Goal: Task Accomplishment & Management: Complete application form

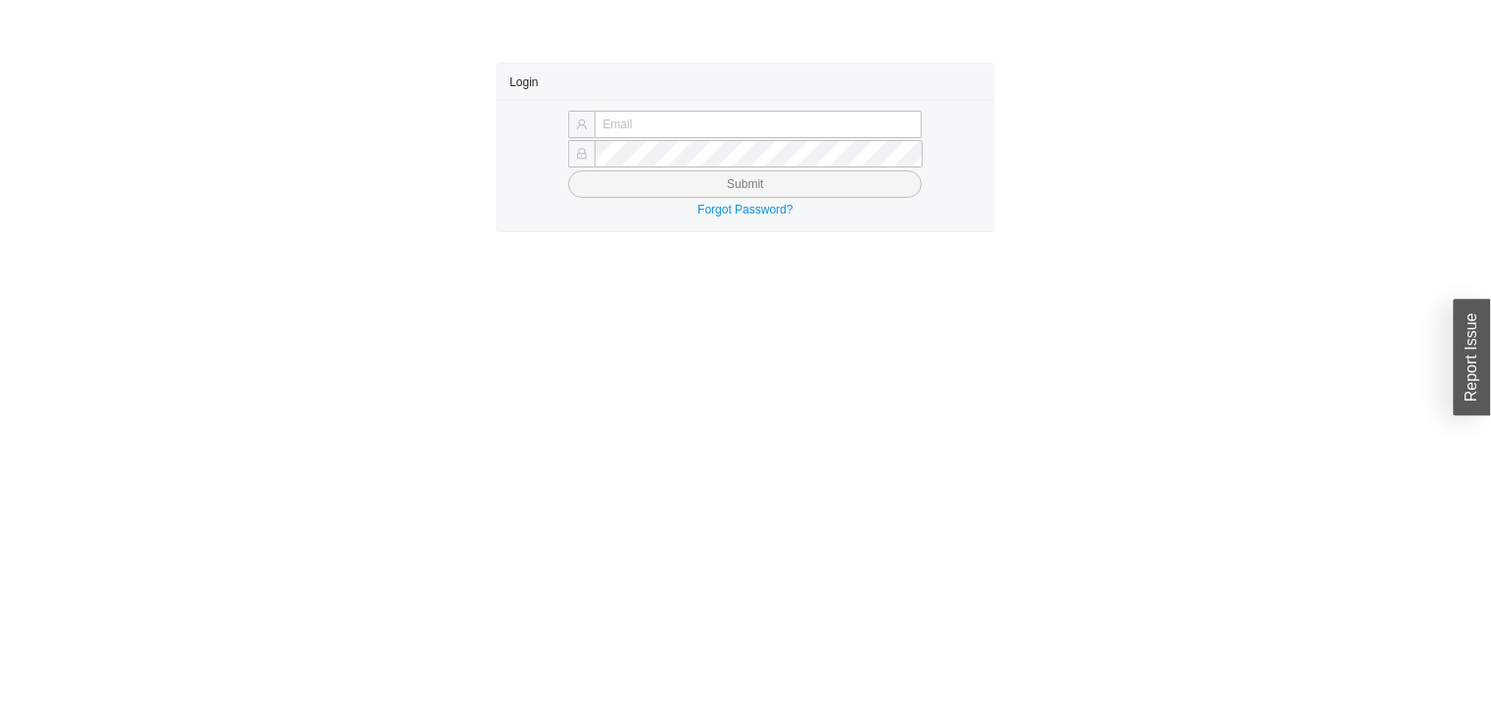
type input "[PERSON_NAME][EMAIL_ADDRESS][DOMAIN_NAME]"
click at [639, 194] on button "Submit" at bounding box center [745, 183] width 354 height 27
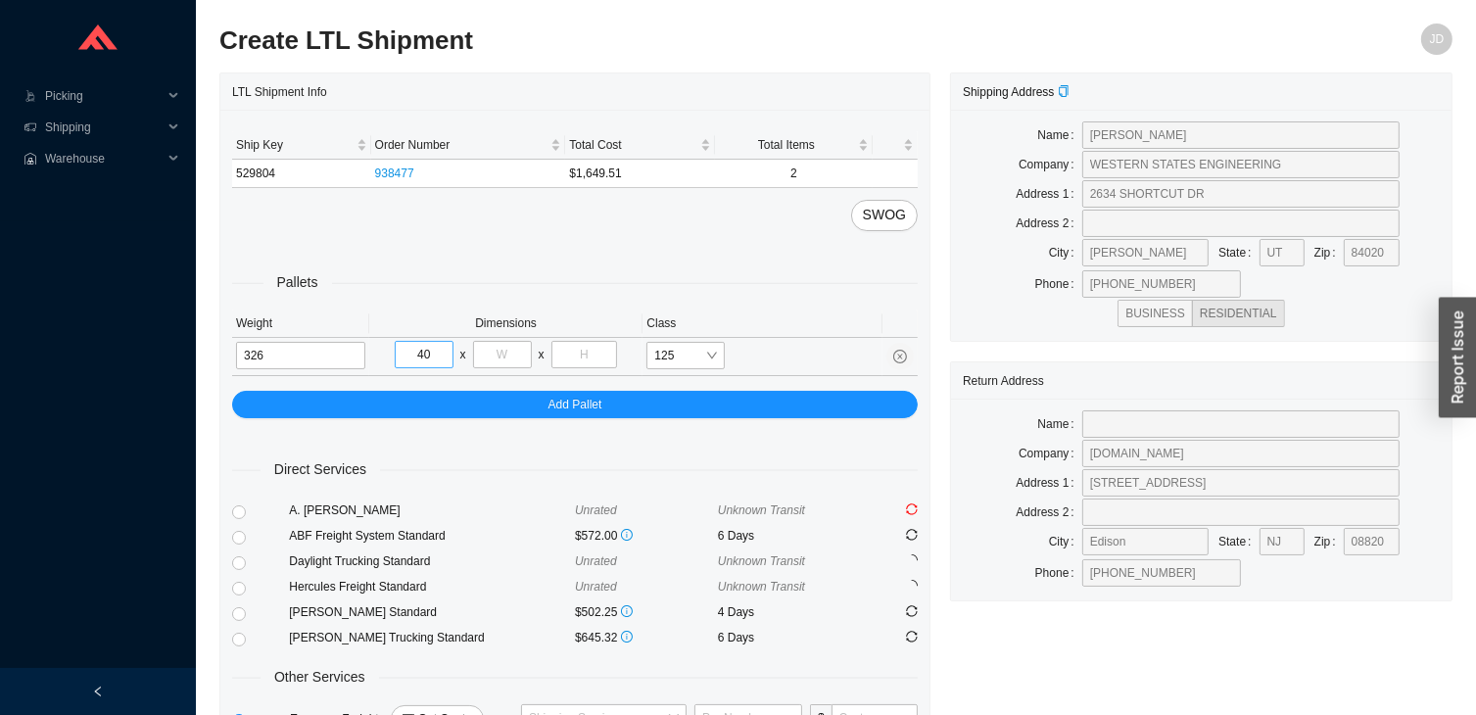
type input "40"
click at [523, 358] on input "tel" at bounding box center [502, 354] width 59 height 27
type input "72"
click at [594, 357] on input "tel" at bounding box center [584, 354] width 67 height 27
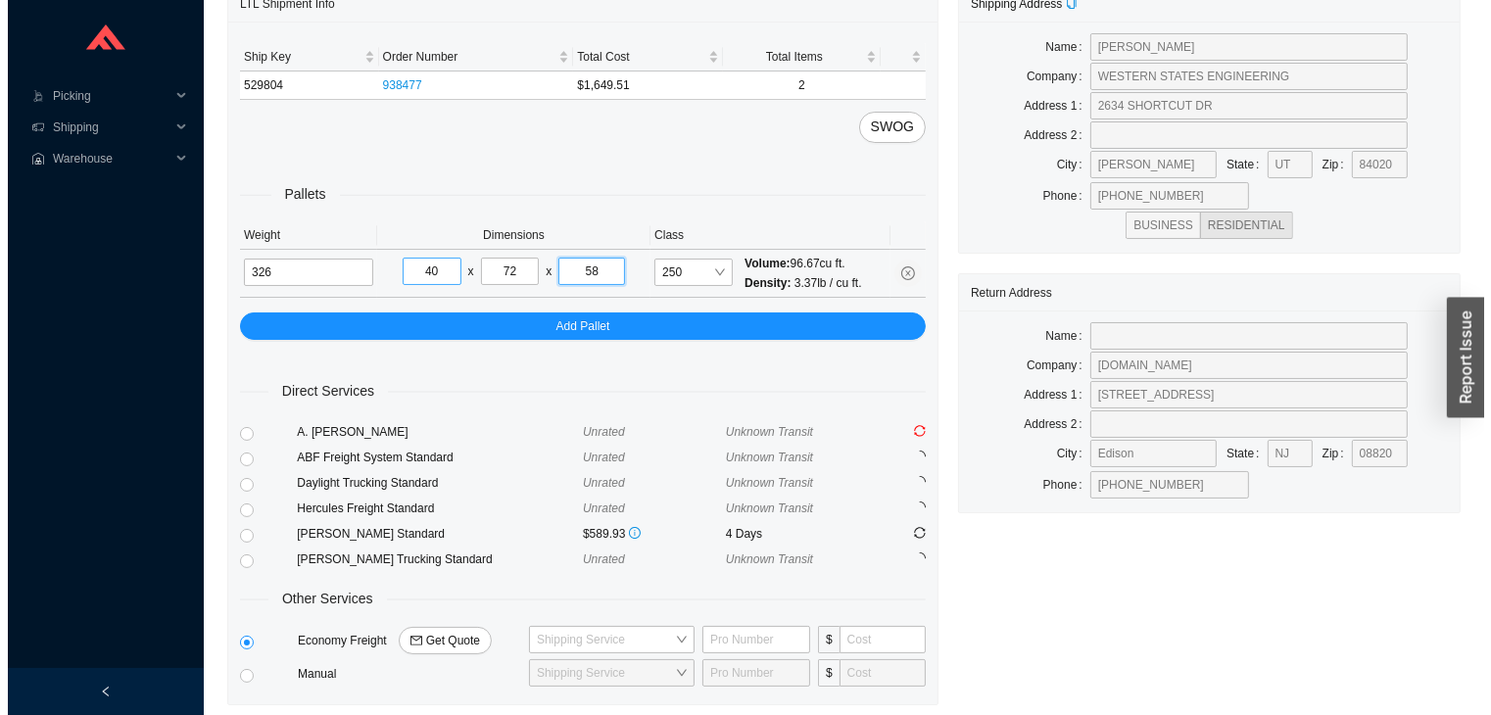
scroll to position [154, 0]
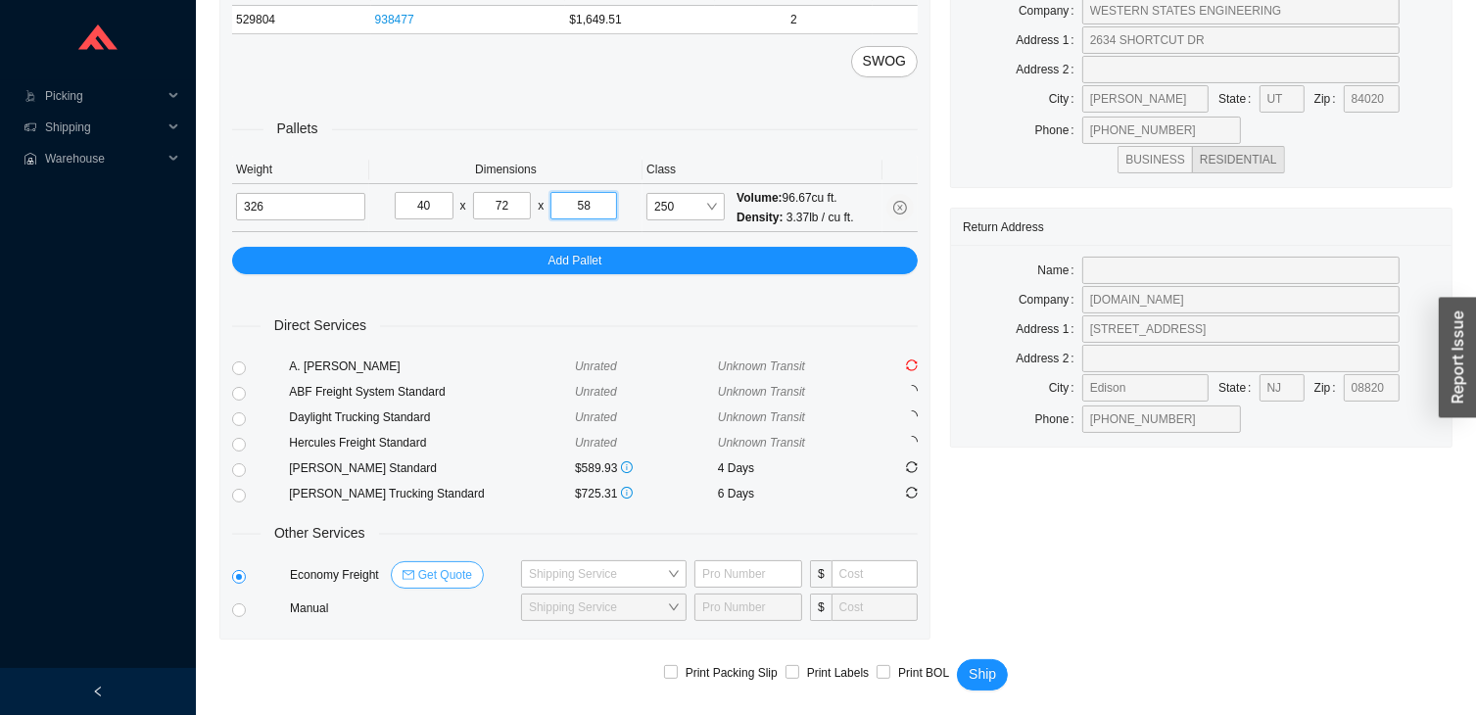
type input "58"
click at [425, 584] on button "Get Quote" at bounding box center [437, 574] width 93 height 27
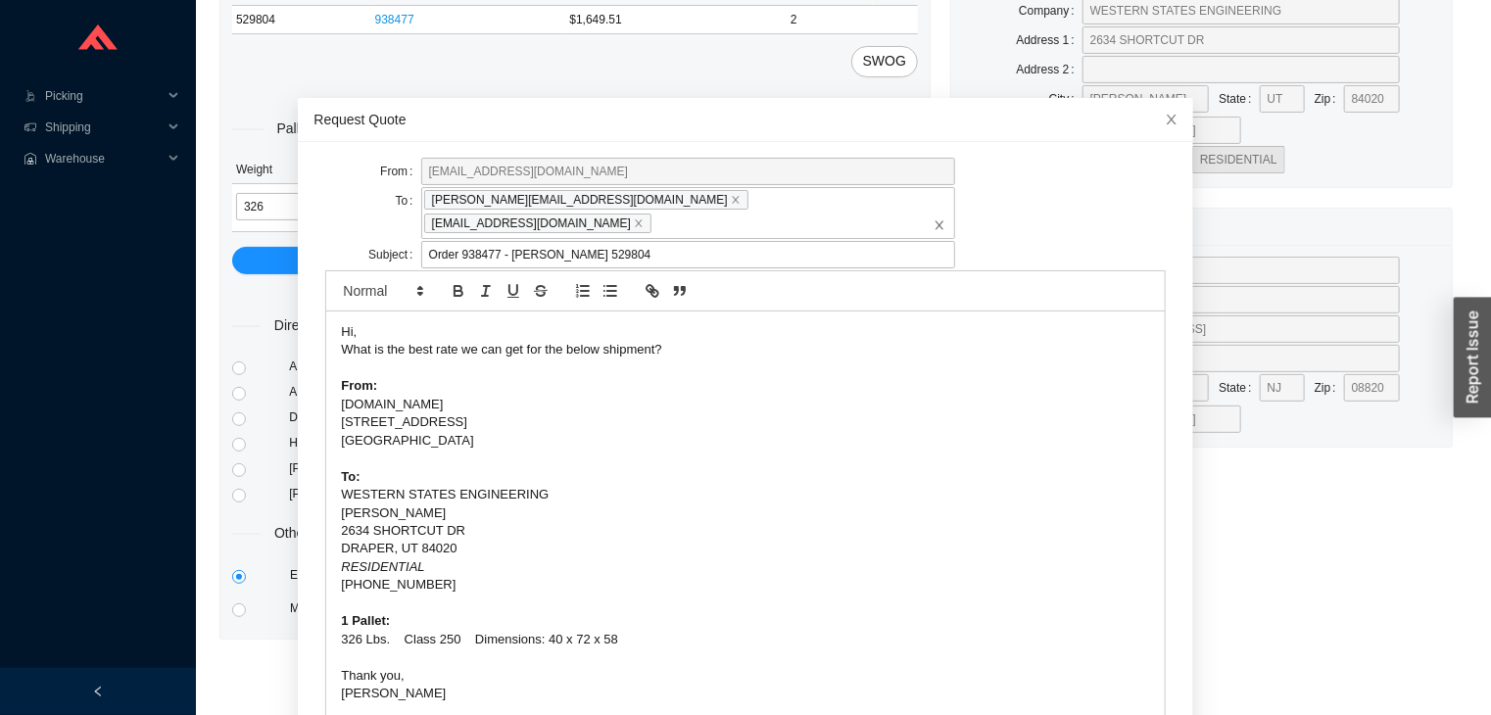
scroll to position [94, 0]
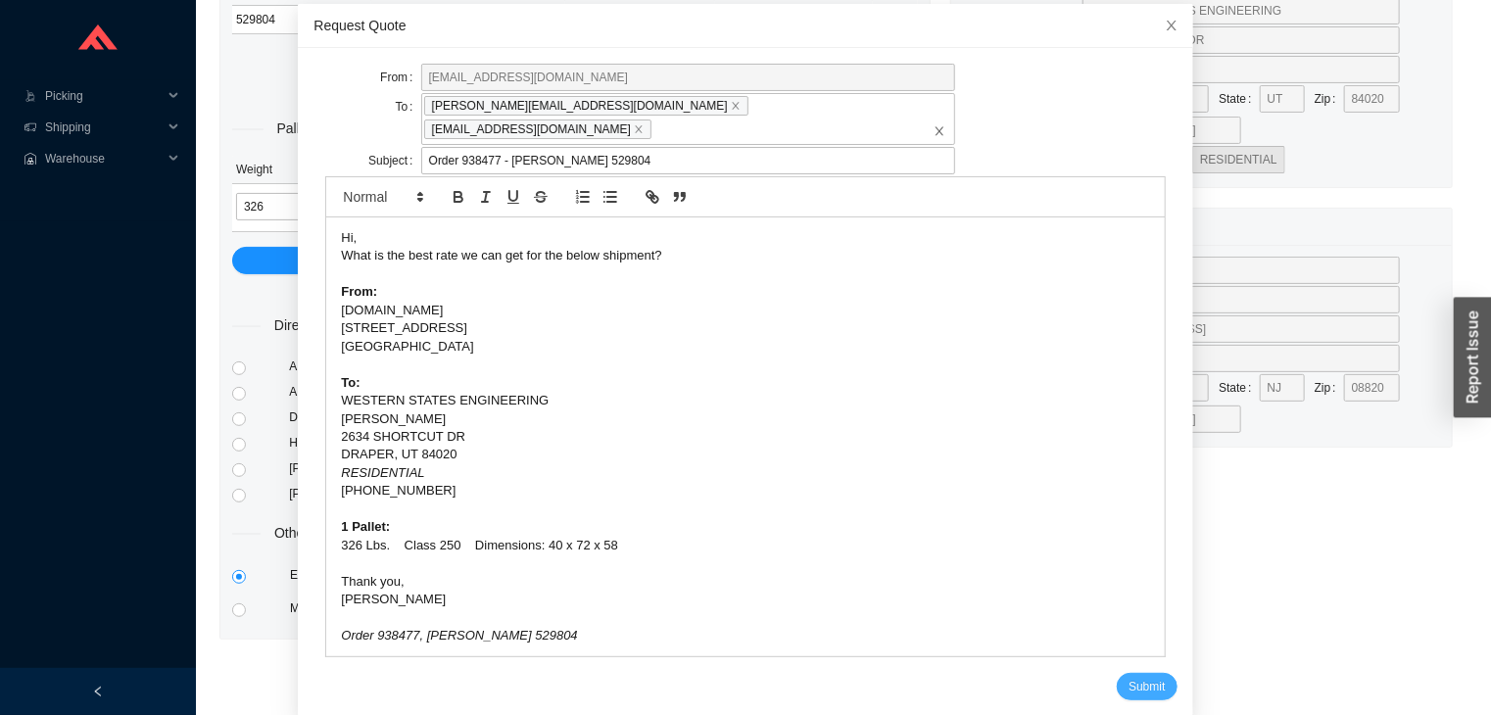
click at [1128, 677] on span "Submit" at bounding box center [1146, 687] width 36 height 20
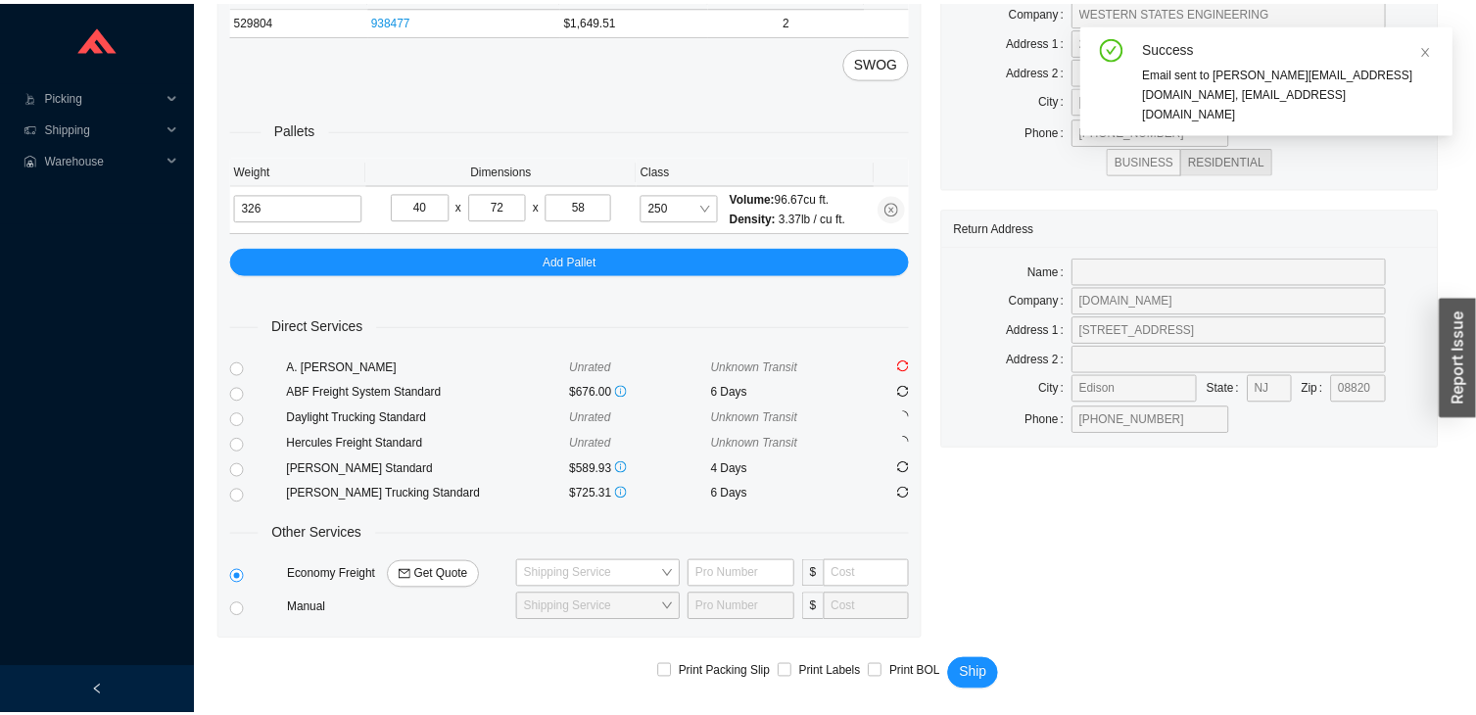
scroll to position [0, 0]
